Goal: Obtain resource: Obtain resource

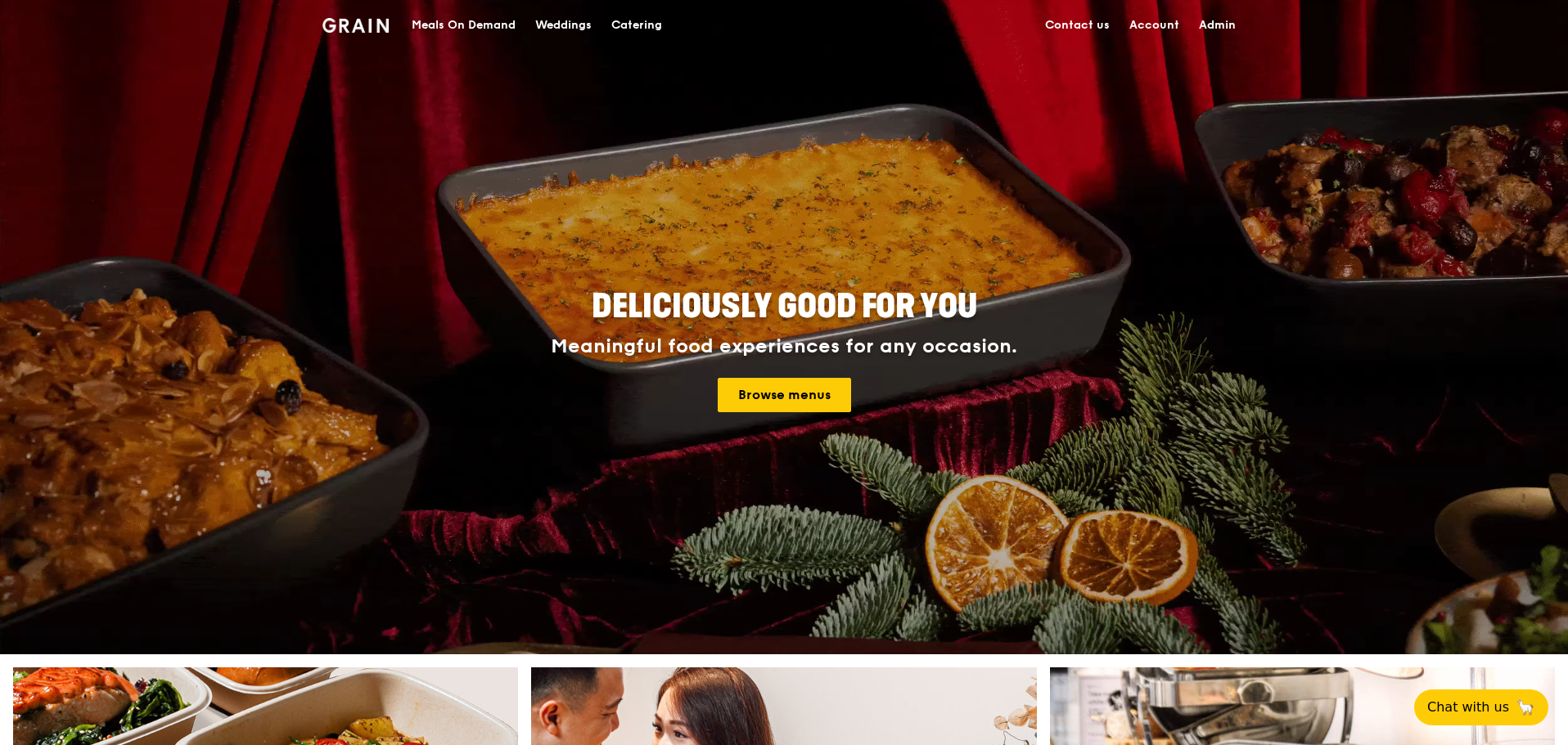
click at [641, 31] on div "Catering" at bounding box center [636, 25] width 51 height 49
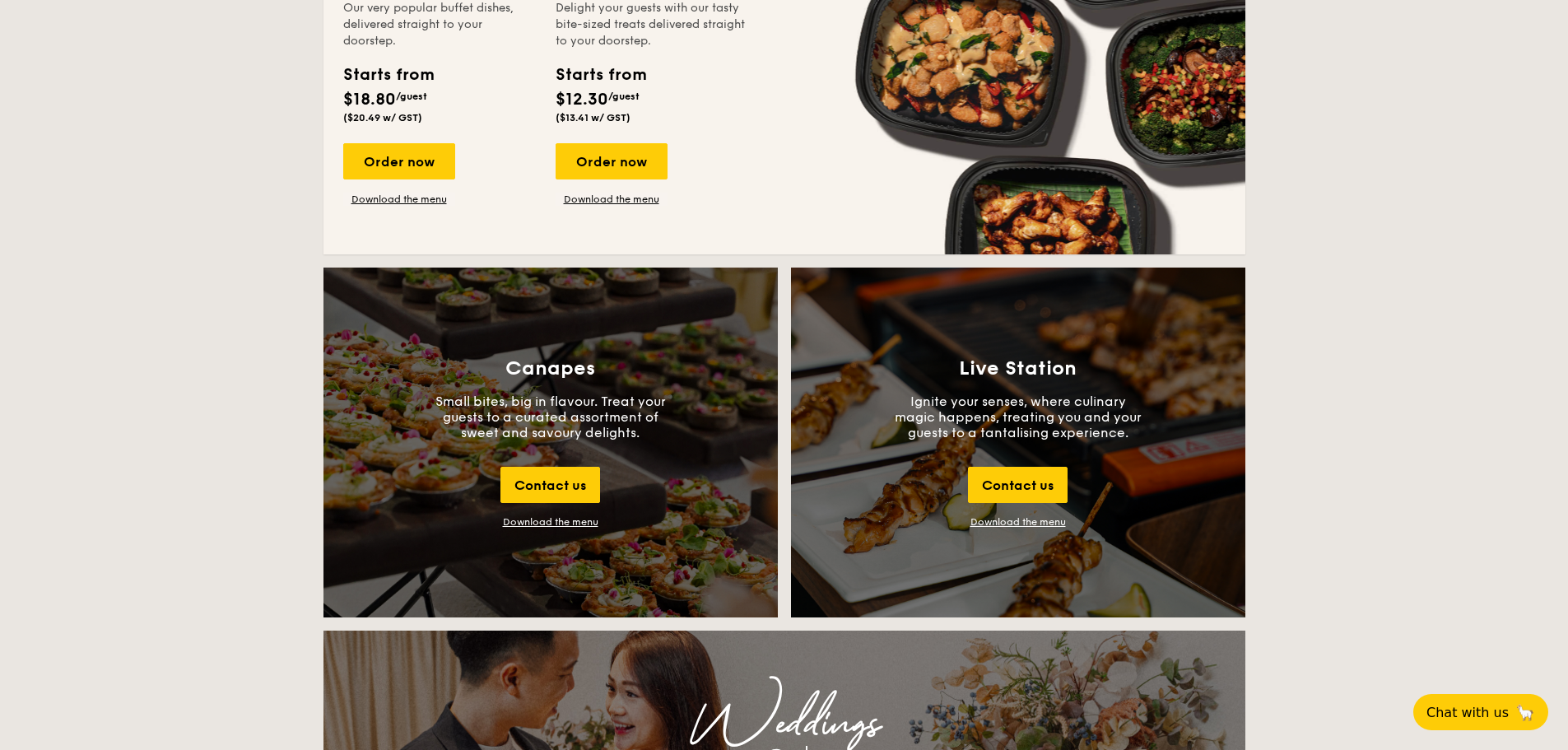
scroll to position [1647, 0]
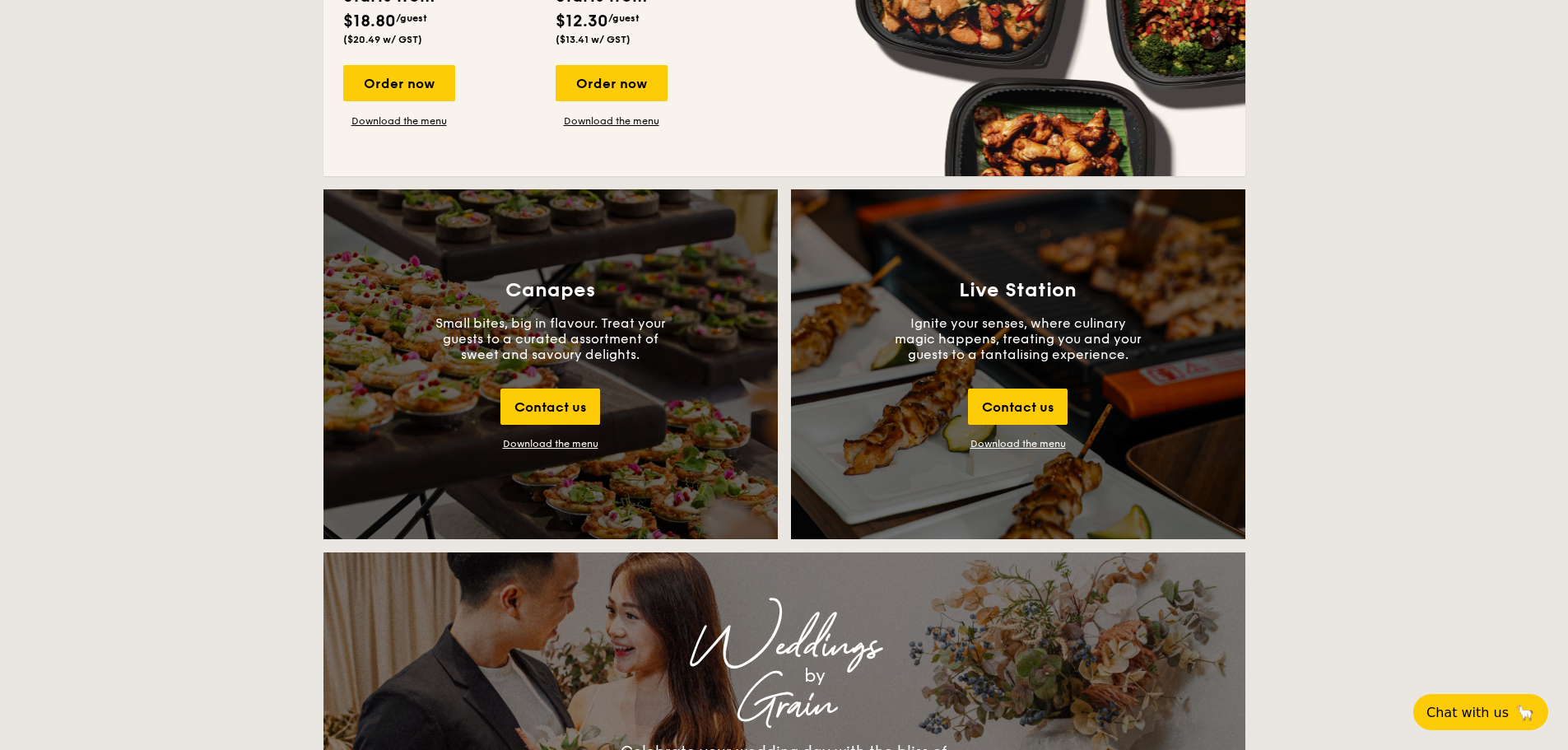
click at [567, 436] on div "Canapes Small bites, big in flavour. Treat your guests to a curated assortment …" at bounding box center [550, 364] width 455 height 350
click at [566, 445] on div "Download the menu" at bounding box center [550, 444] width 95 height 12
